Goal: Task Accomplishment & Management: Manage account settings

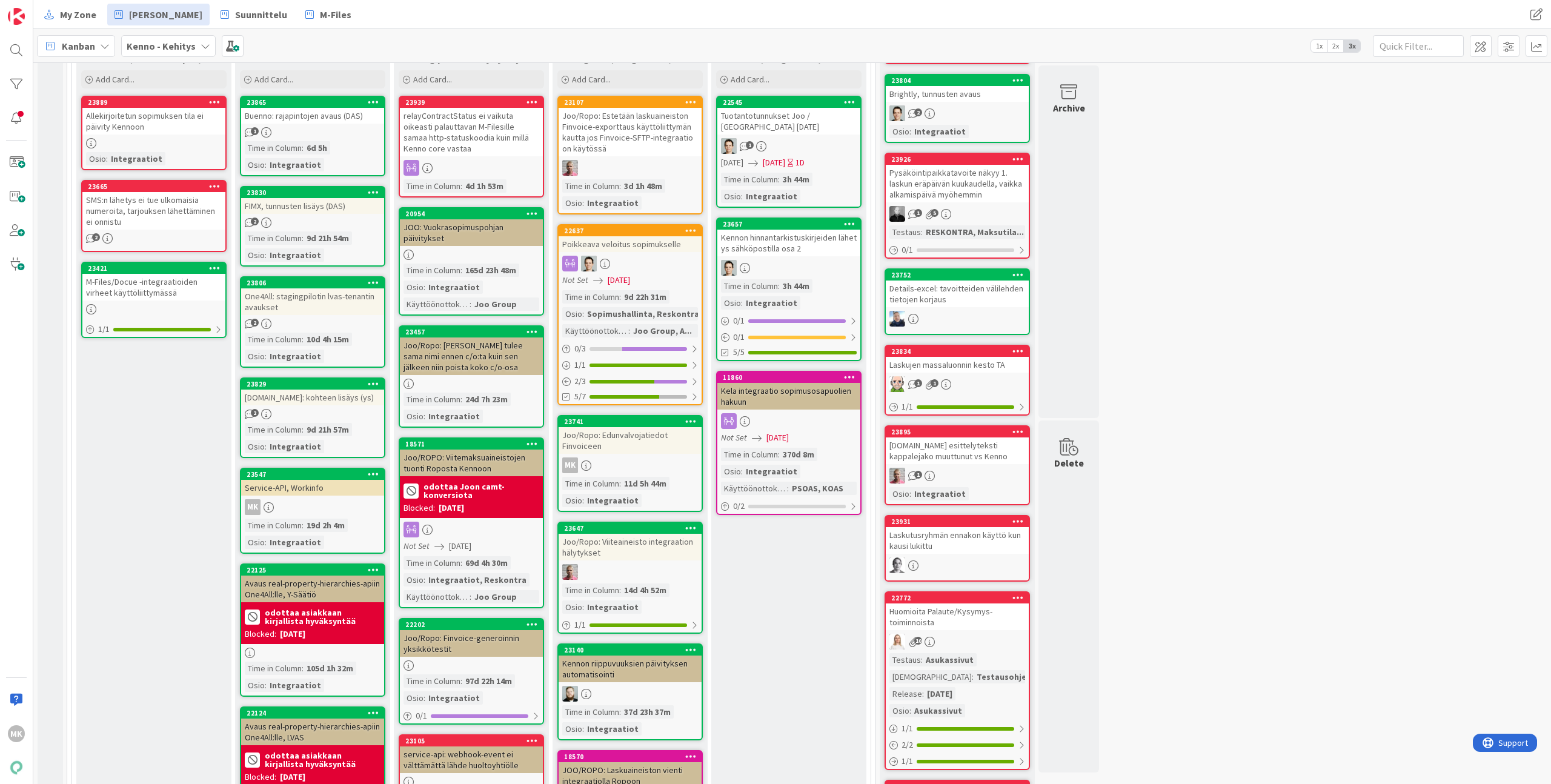
scroll to position [451, 0]
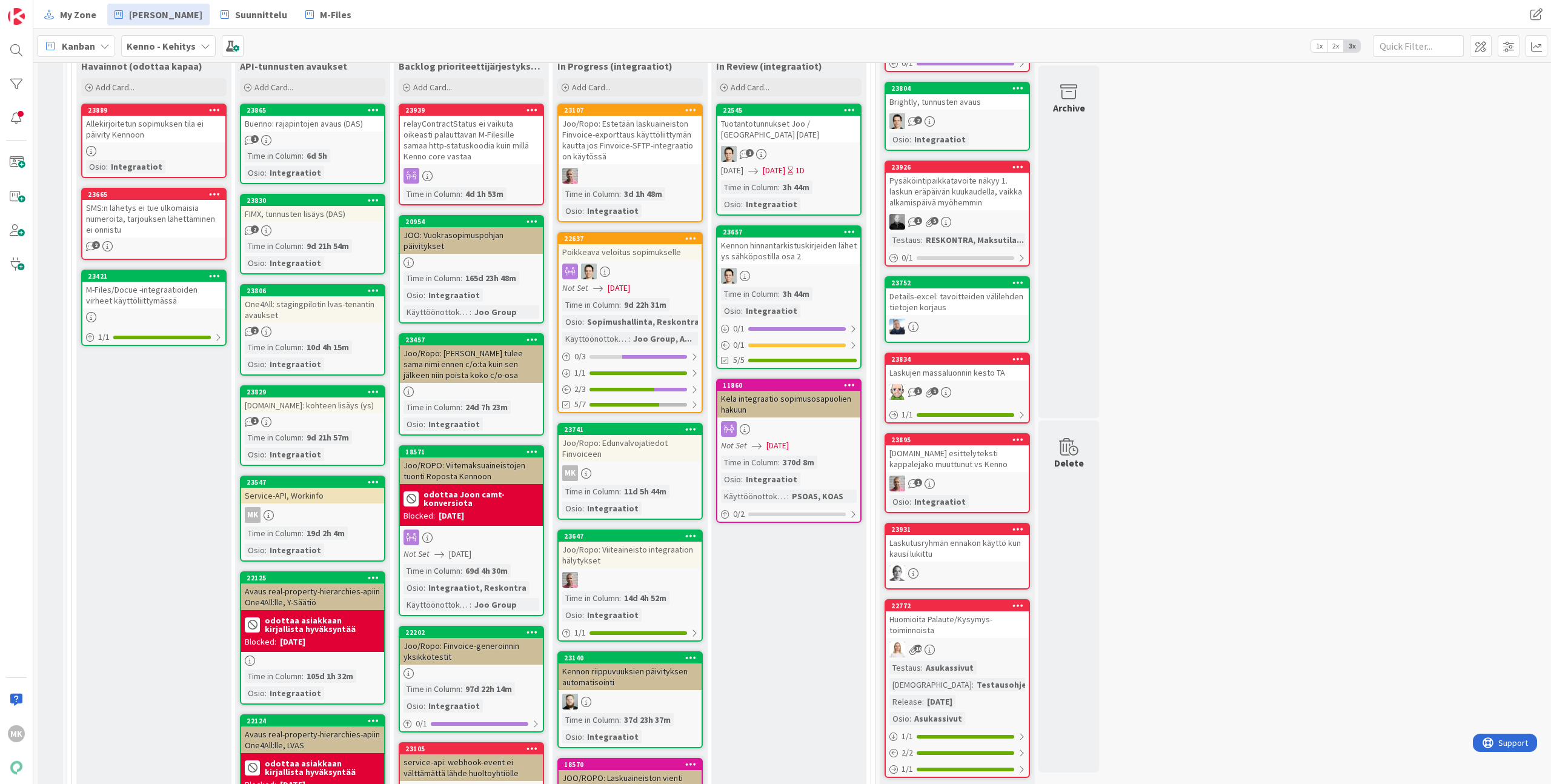
click at [452, 253] on div "JOO: Vuokrasopimuspohjan päivitykset" at bounding box center [471, 240] width 143 height 27
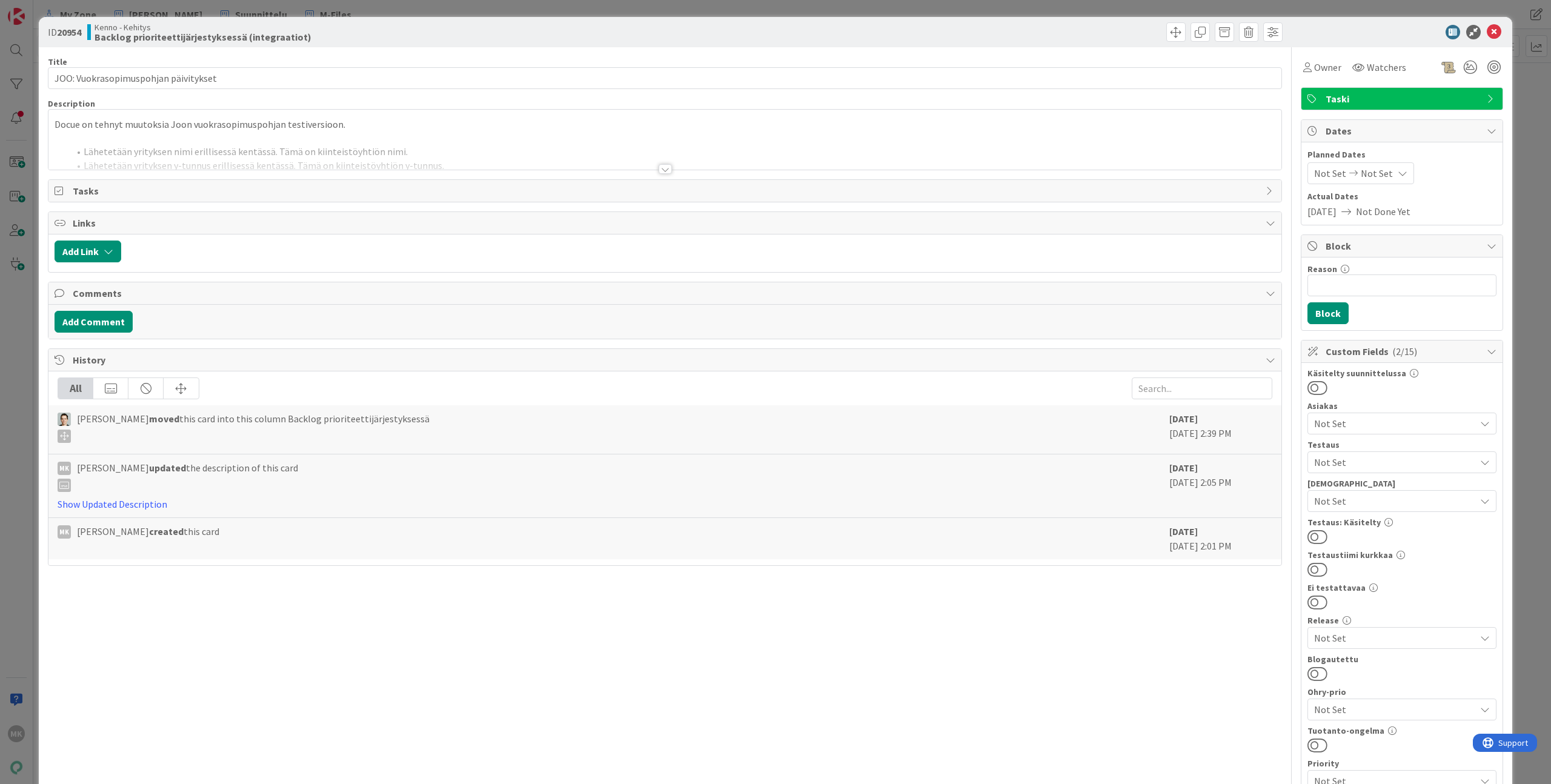
click at [385, 168] on div at bounding box center [665, 154] width 1233 height 31
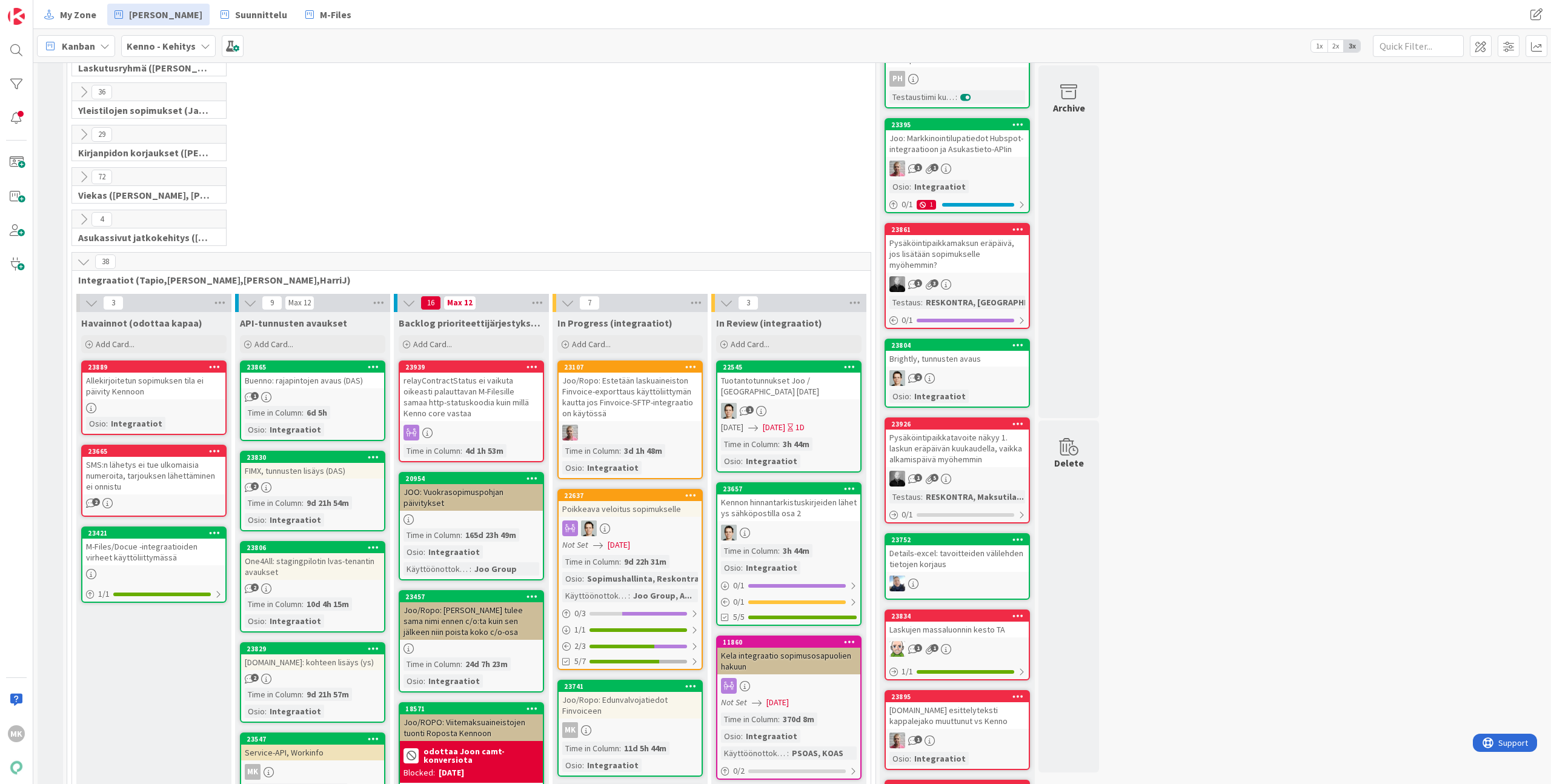
scroll to position [202, 0]
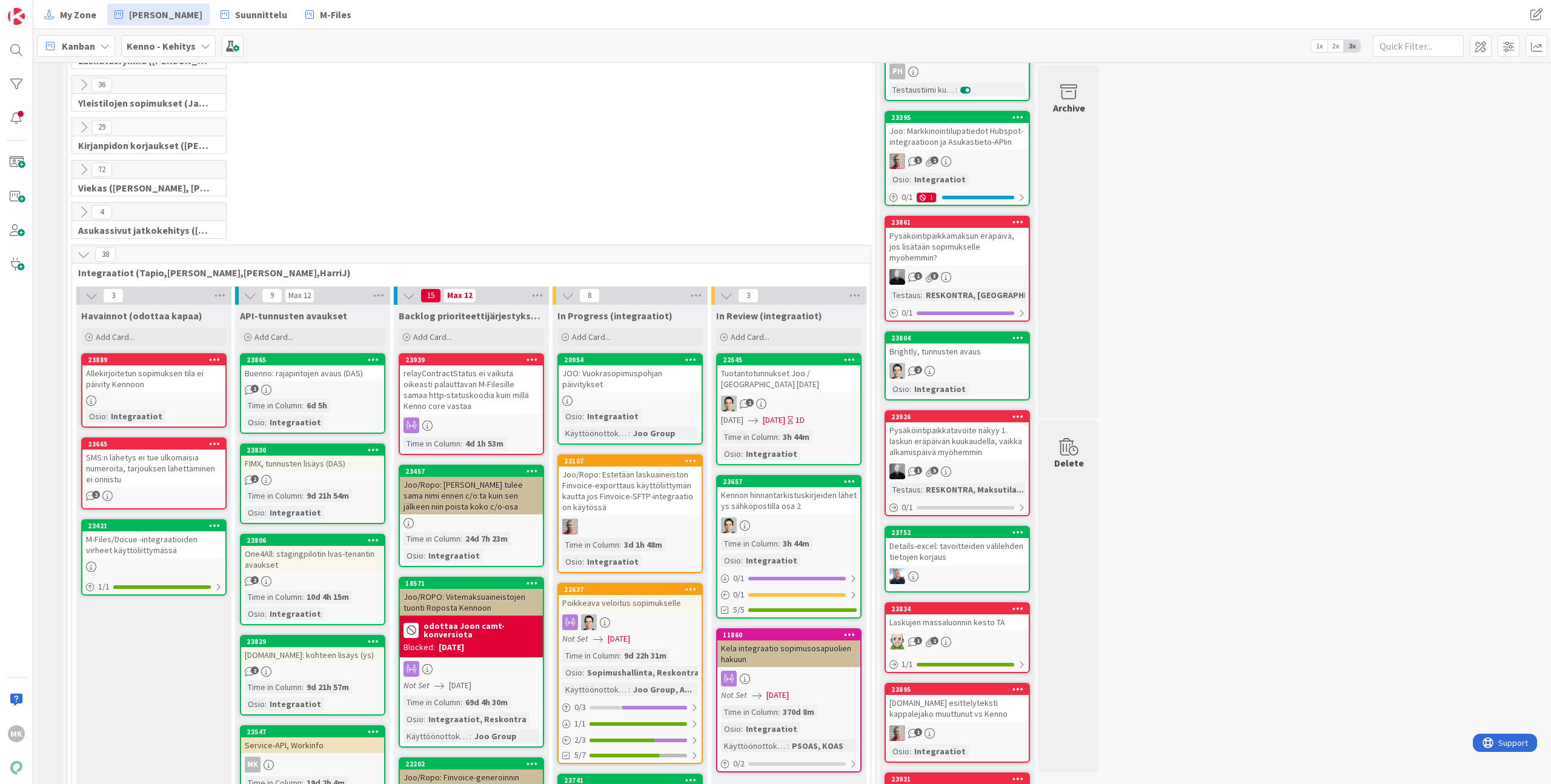
click at [666, 401] on div at bounding box center [630, 401] width 143 height 10
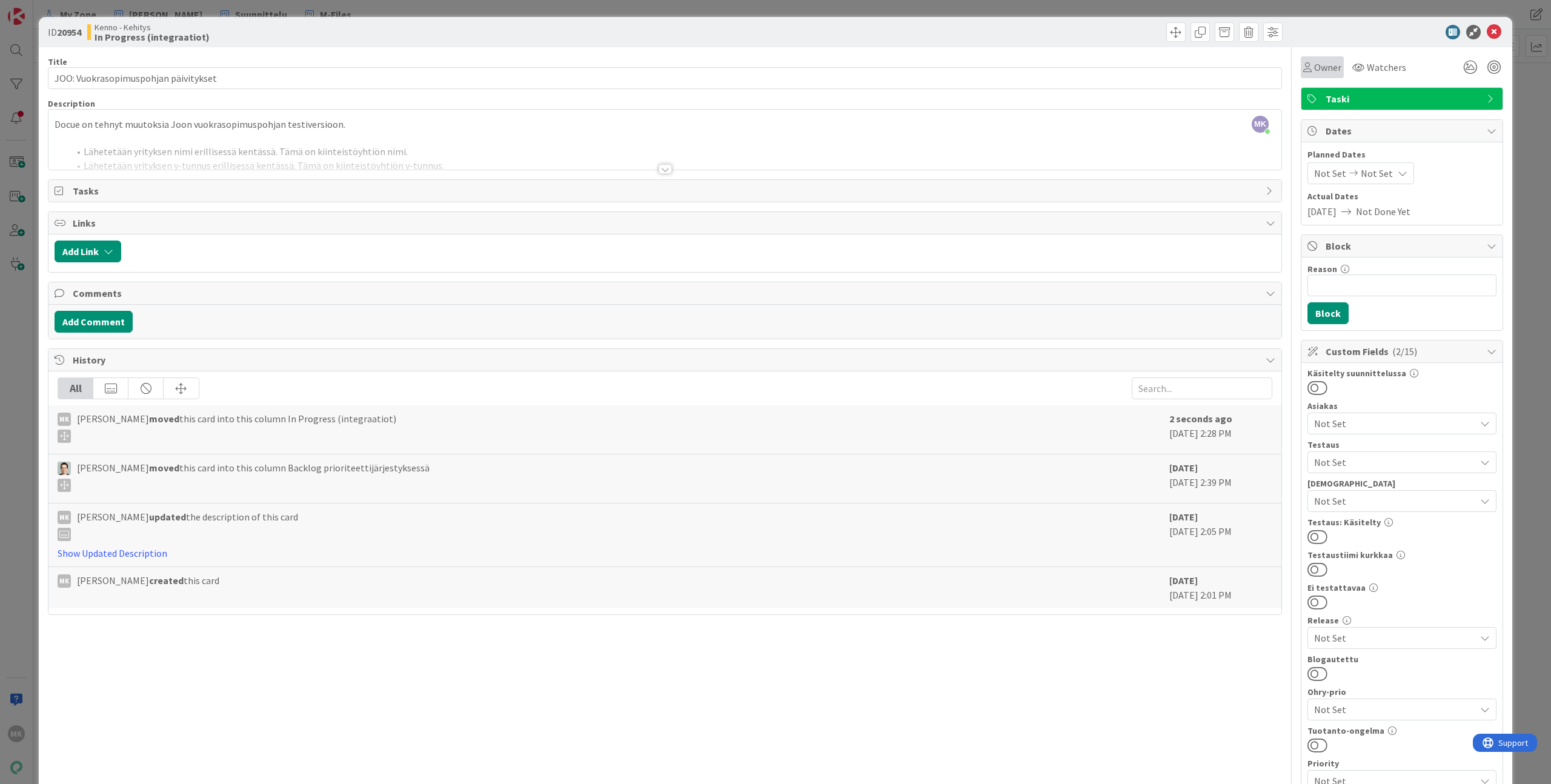
click at [1321, 68] on span "Owner" at bounding box center [1328, 67] width 28 height 15
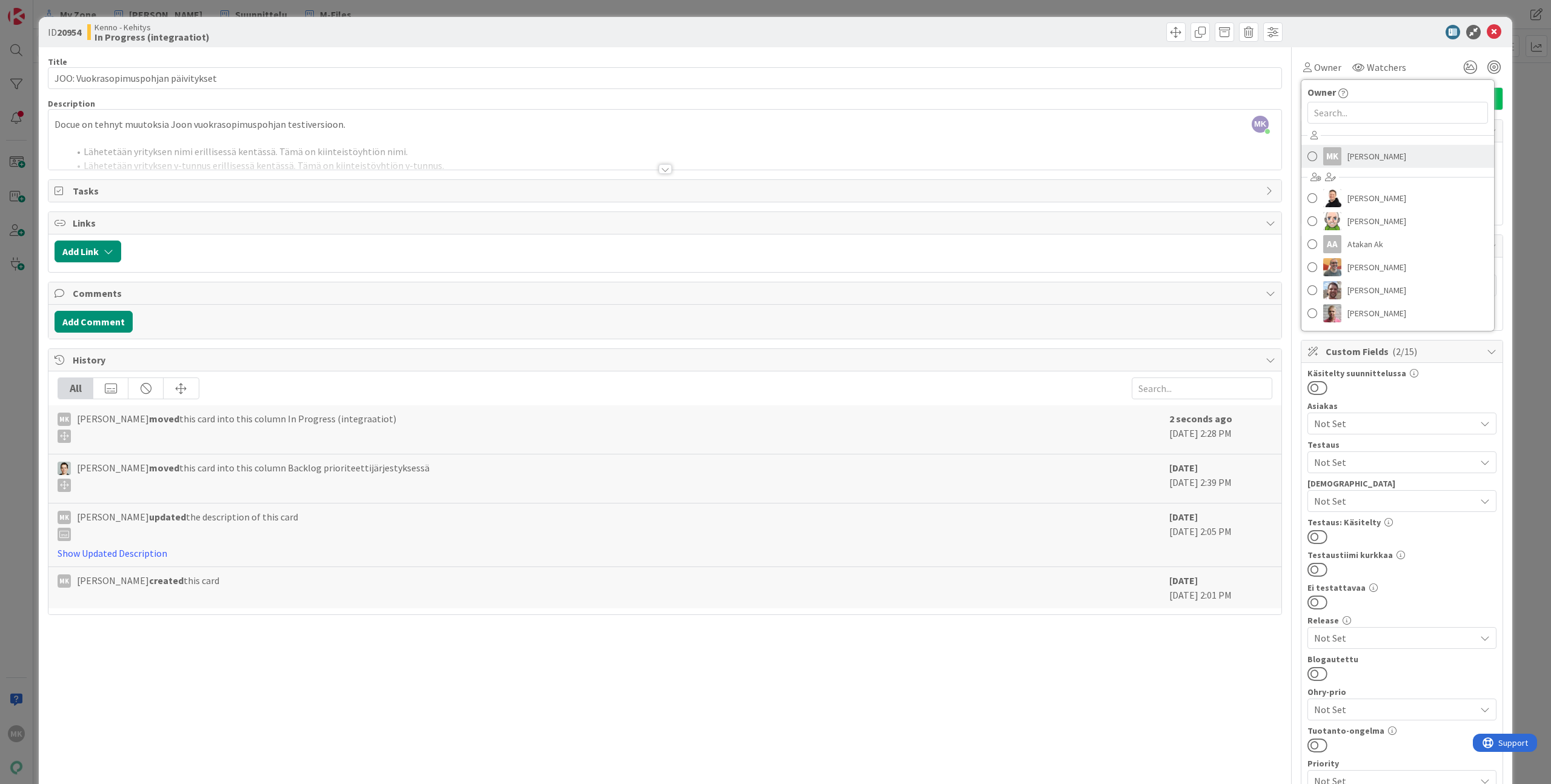
click at [1348, 149] on span "Marko Kankaanniemi" at bounding box center [1377, 156] width 58 height 18
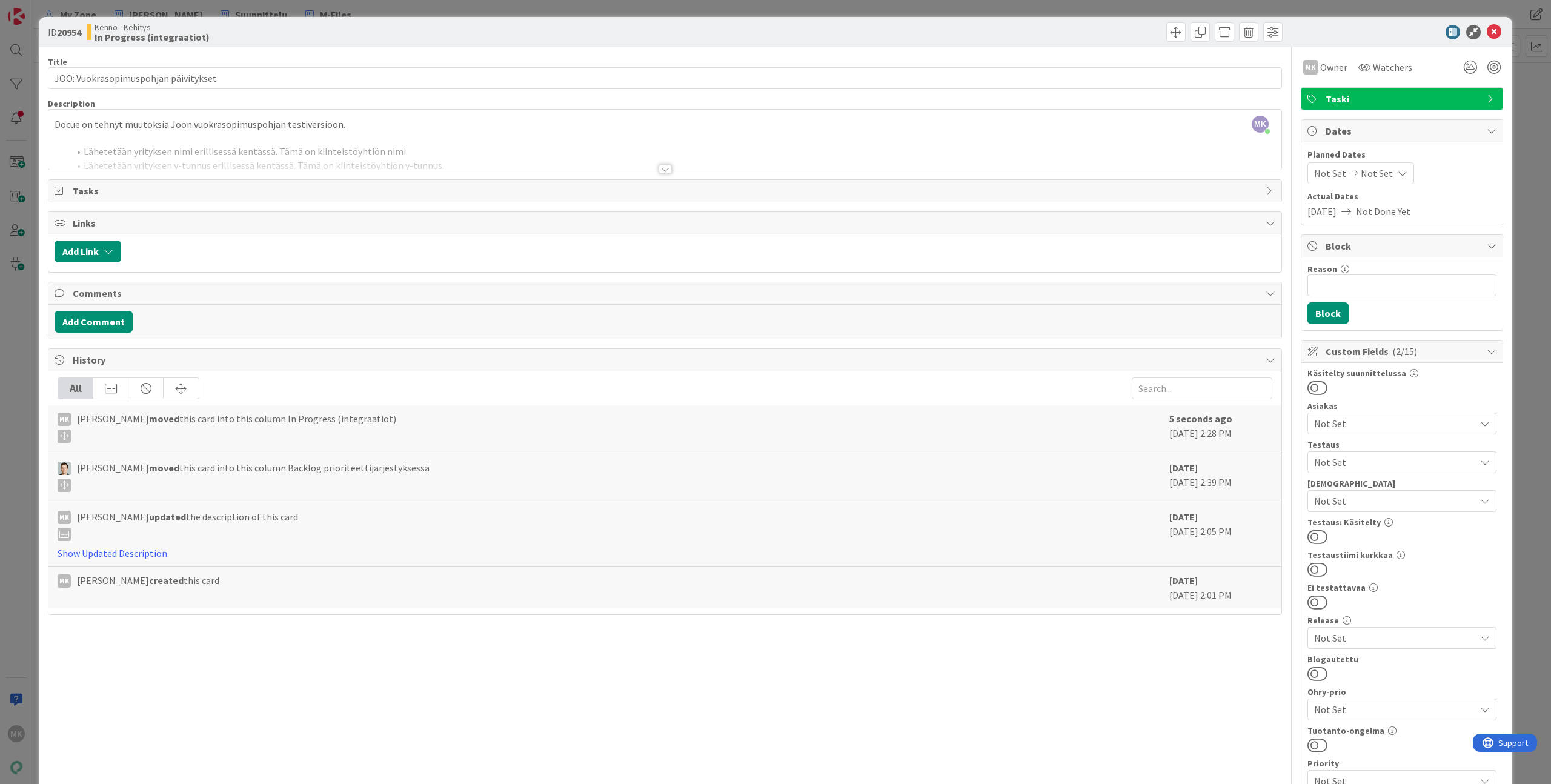
click at [659, 167] on div at bounding box center [665, 168] width 14 height 9
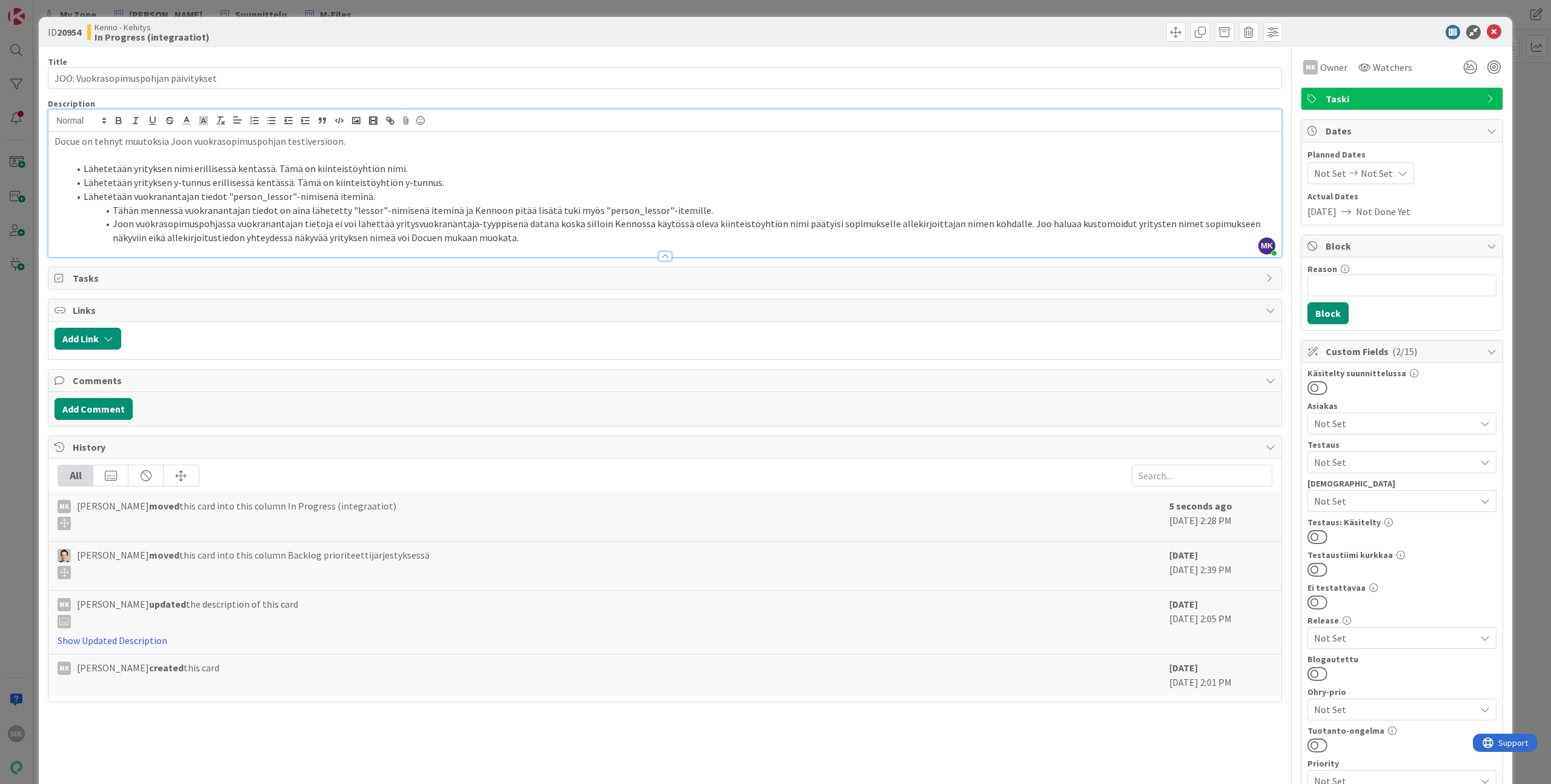
click at [851, 291] on div "Title 36 / 128 JOO: Vuokrasopimuspohjan päivitykset Description MK Marko Kankaa…" at bounding box center [665, 597] width 1235 height 1099
click at [504, 36] on div "Kenno - Kehitys In Progress (integraatiot)" at bounding box center [374, 32] width 575 height 20
click at [506, 12] on div "ID 20954 Kenno - Kehitys In Progress (integraatiot) Title 36 / 128 JOO: Vuokras…" at bounding box center [776, 392] width 1551 height 784
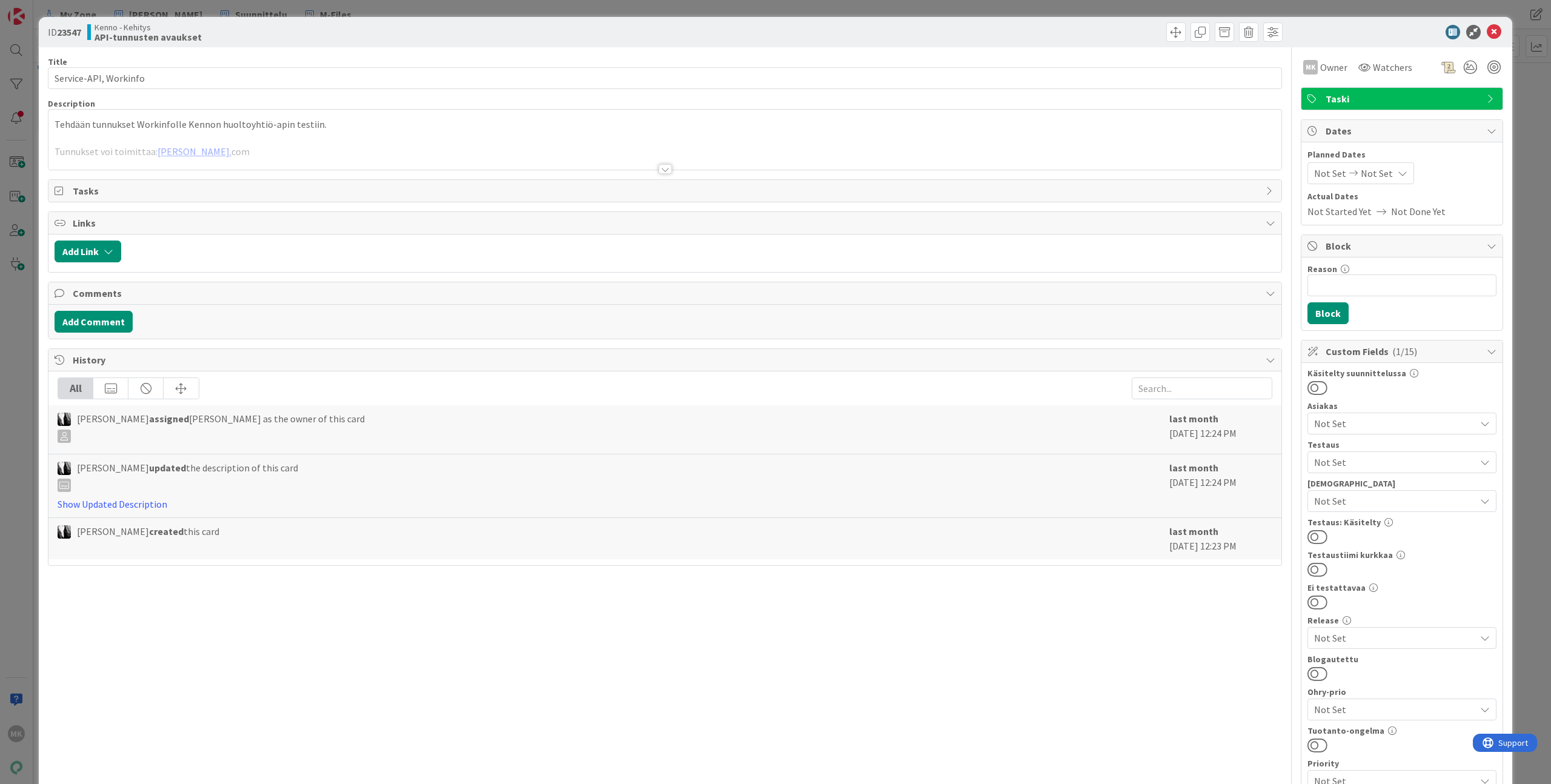
click at [380, 155] on div at bounding box center [665, 154] width 1233 height 31
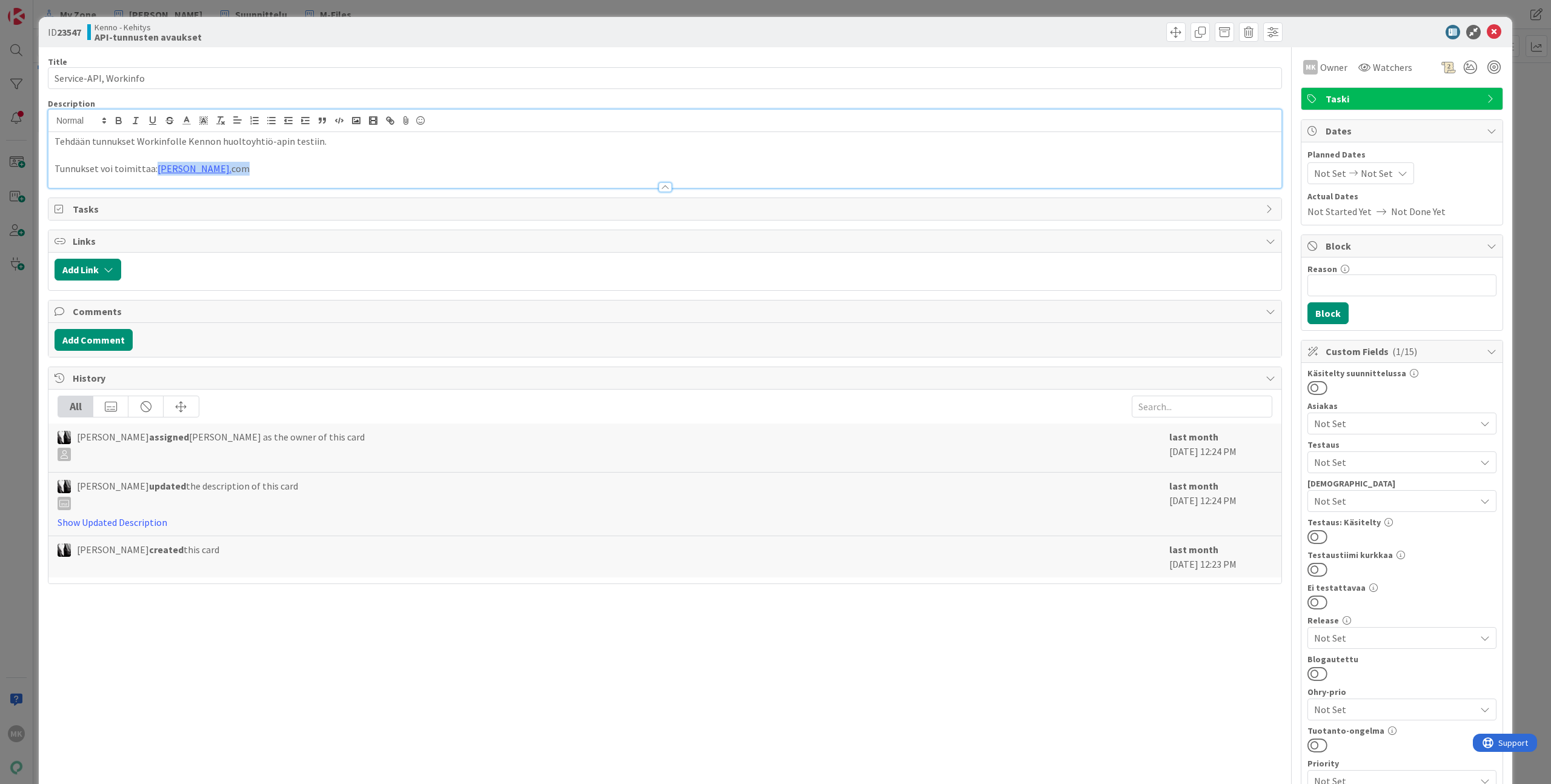
drag, startPoint x: 305, startPoint y: 169, endPoint x: 155, endPoint y: 175, distance: 150.1
click at [155, 175] on div "Description Tehdään tunnukset Workinfolle Kennon huoltoyhtiö-apin testiin. Tunn…" at bounding box center [665, 143] width 1235 height 90
copy p "mikko.aaltonen@leasedealgroup. com"
